Goal: Task Accomplishment & Management: Use online tool/utility

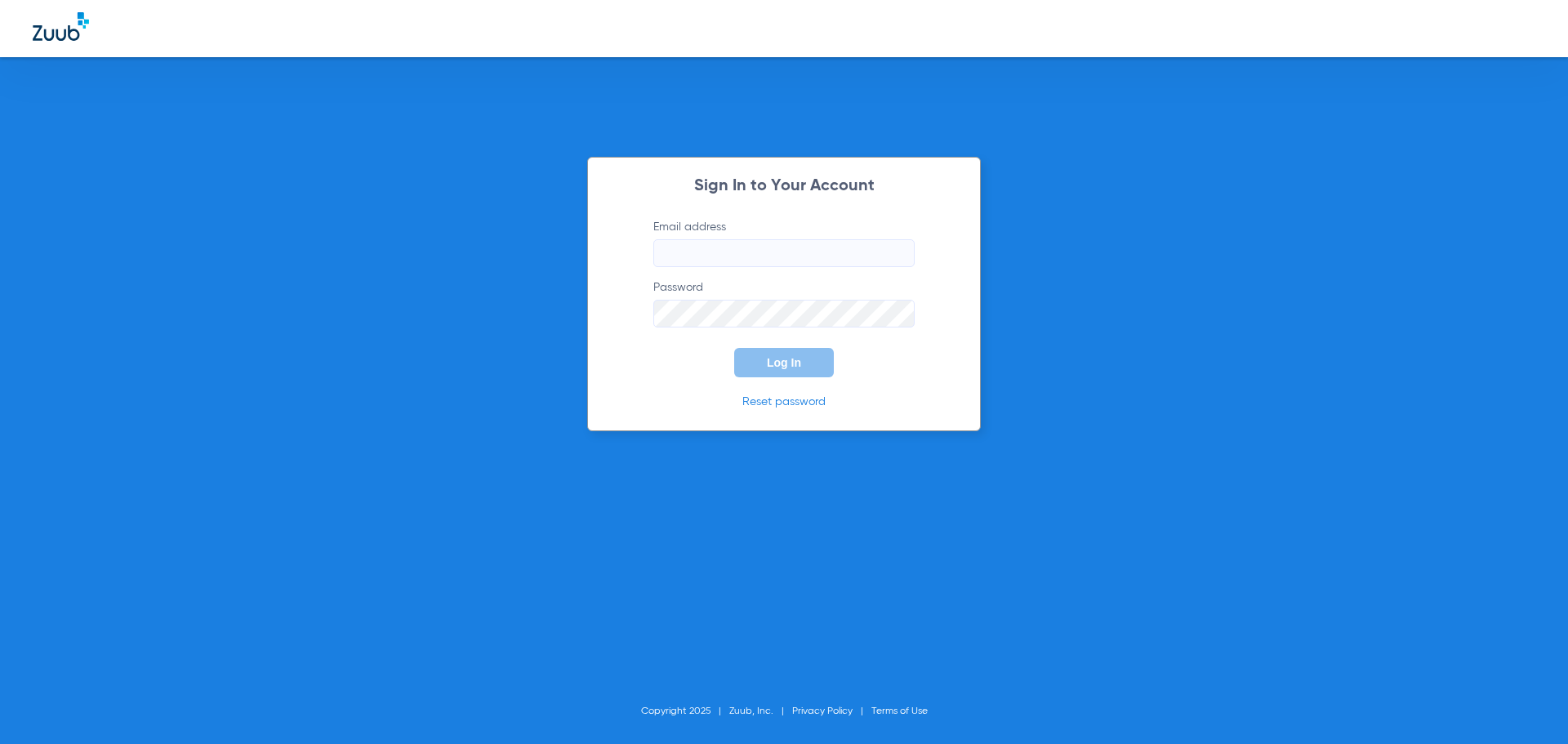
type input "[EMAIL_ADDRESS][DOMAIN_NAME]"
click at [792, 369] on span "Log In" at bounding box center [784, 362] width 35 height 13
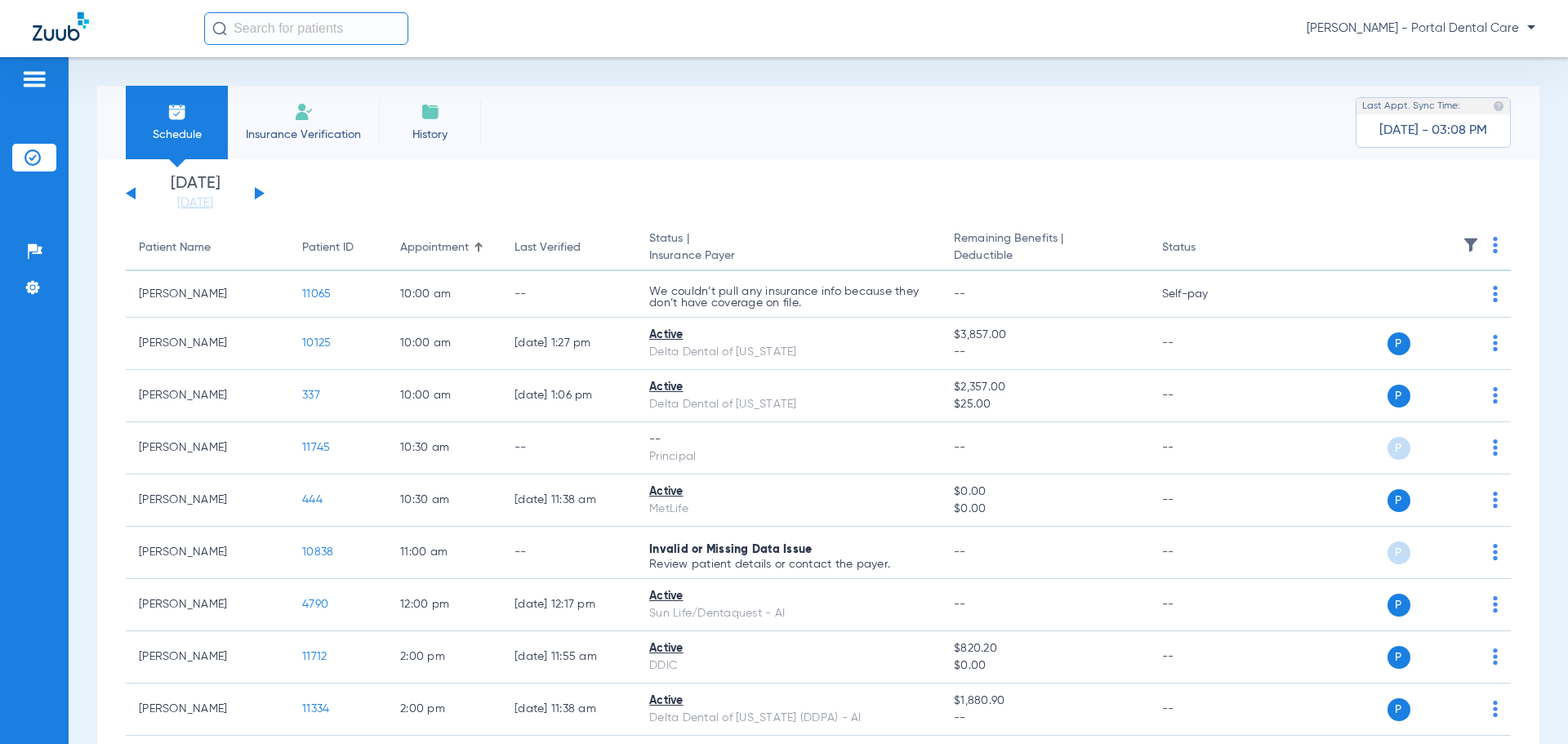
click at [258, 189] on div "[DATE] [DATE] [DATE] [DATE] [DATE] [DATE] [DATE] [DATE] [DATE] [DATE] [DATE] [D…" at bounding box center [196, 194] width 139 height 36
click at [257, 193] on button at bounding box center [260, 193] width 10 height 12
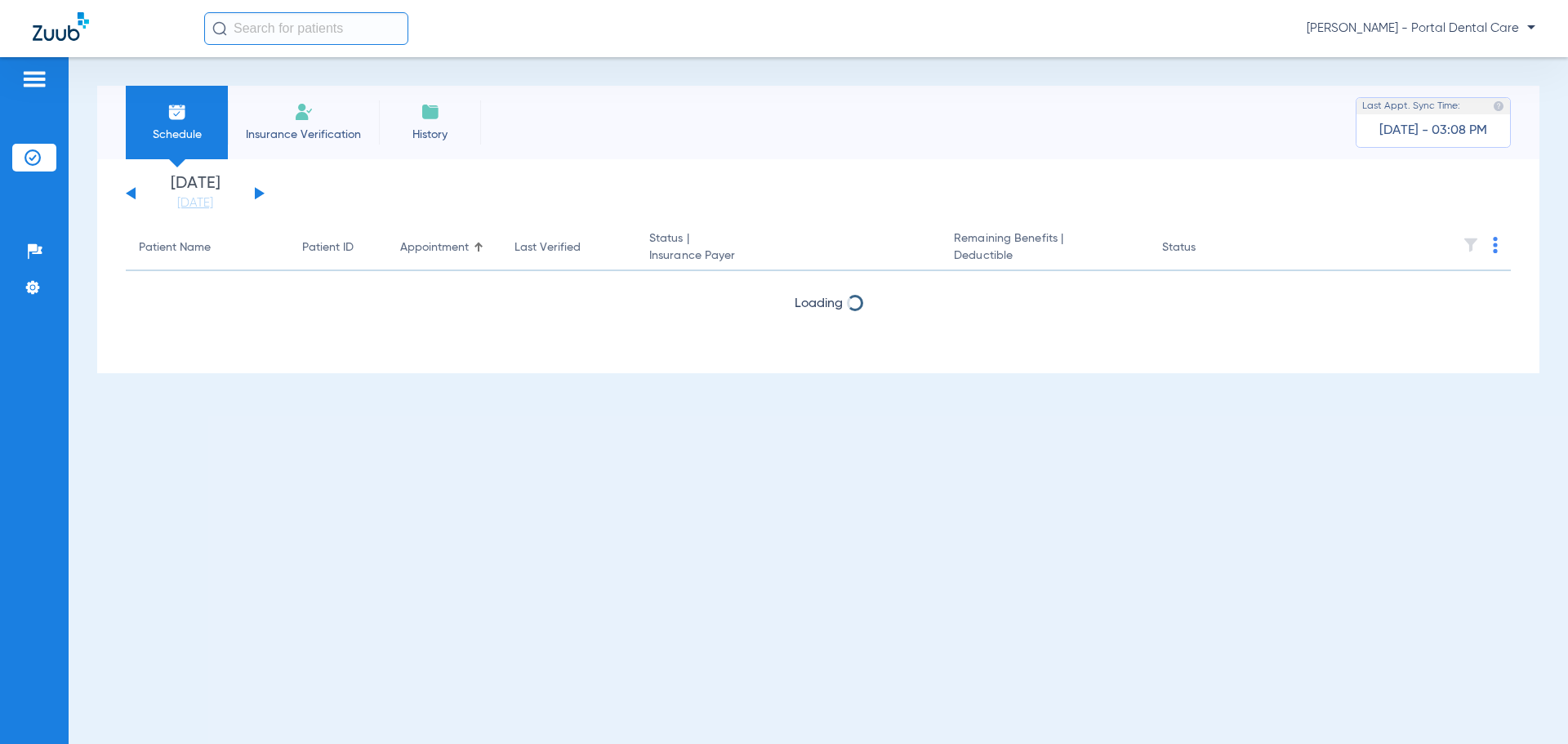
click at [257, 193] on button at bounding box center [260, 193] width 10 height 12
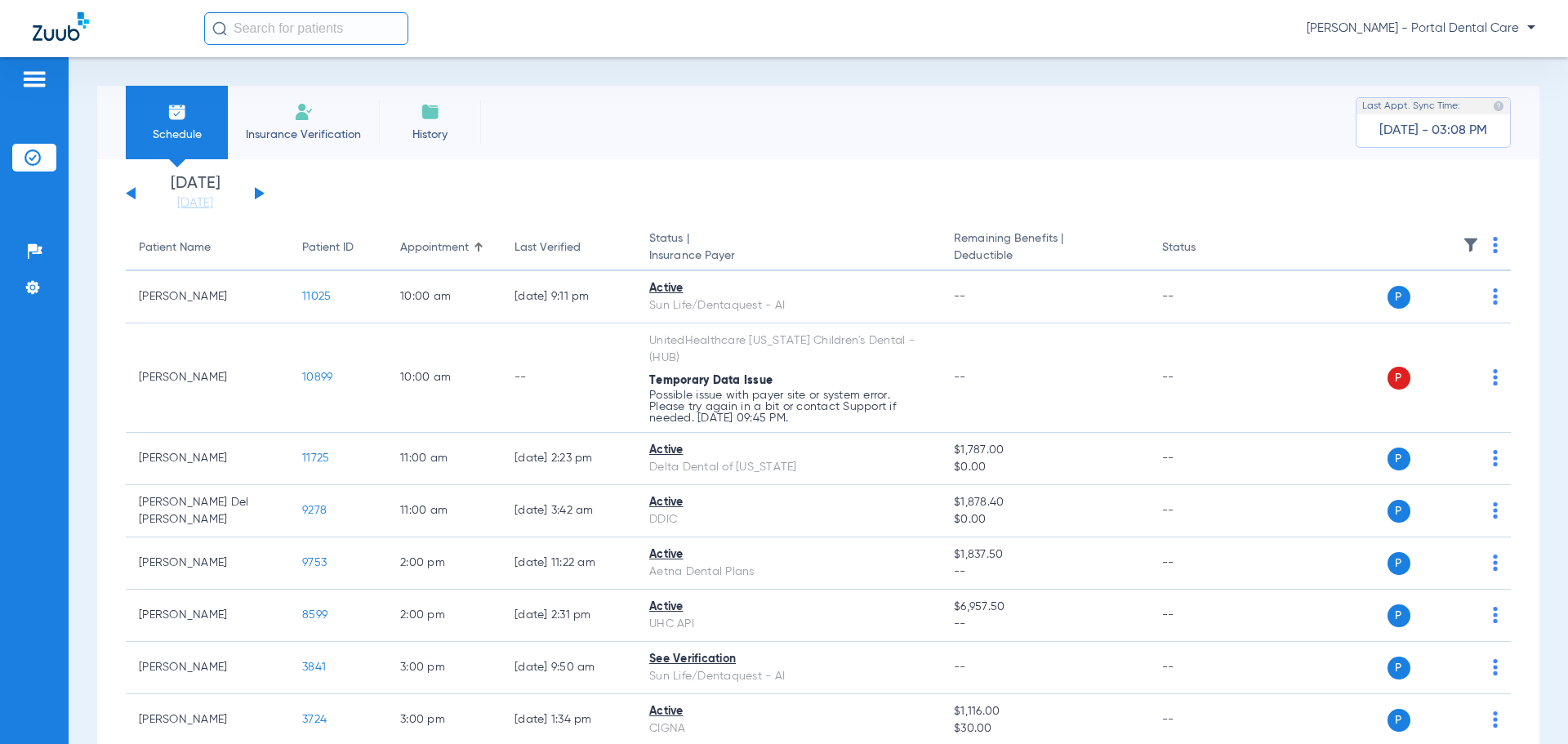
click at [1493, 246] on img at bounding box center [1495, 244] width 5 height 16
click at [1436, 305] on span "Verify All" at bounding box center [1421, 310] width 102 height 12
